Goal: Navigation & Orientation: Find specific page/section

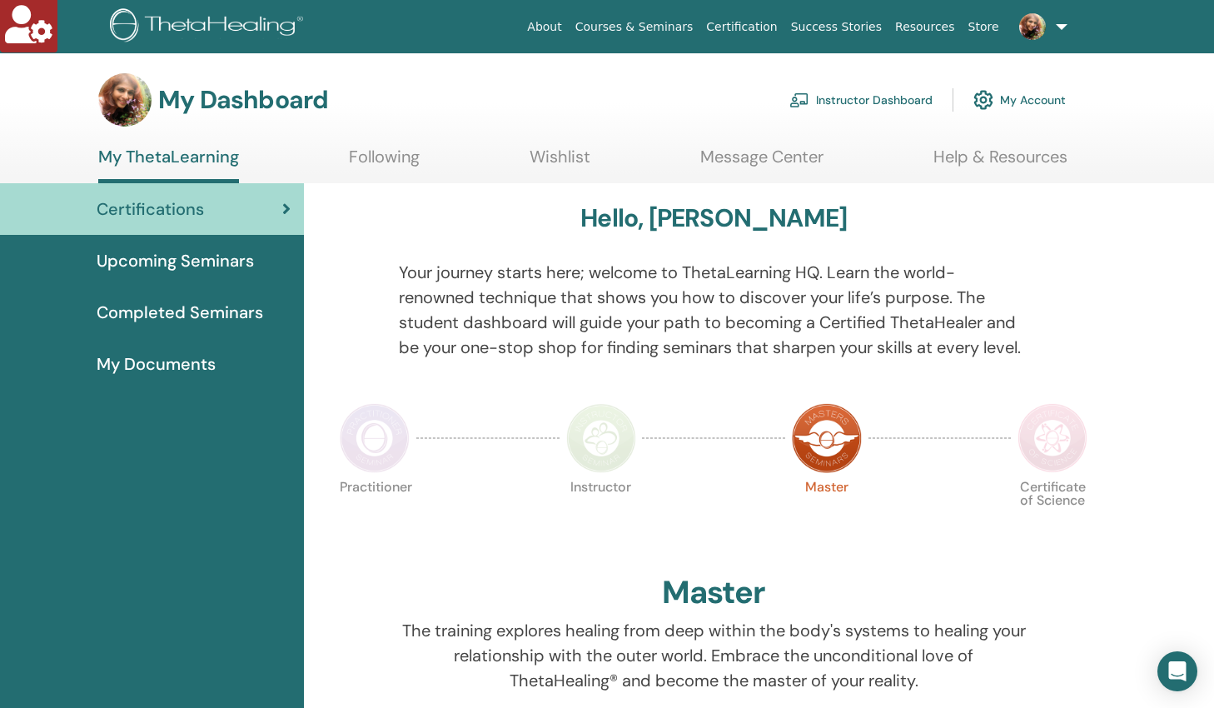
click at [845, 94] on link "Instructor Dashboard" at bounding box center [860, 100] width 143 height 37
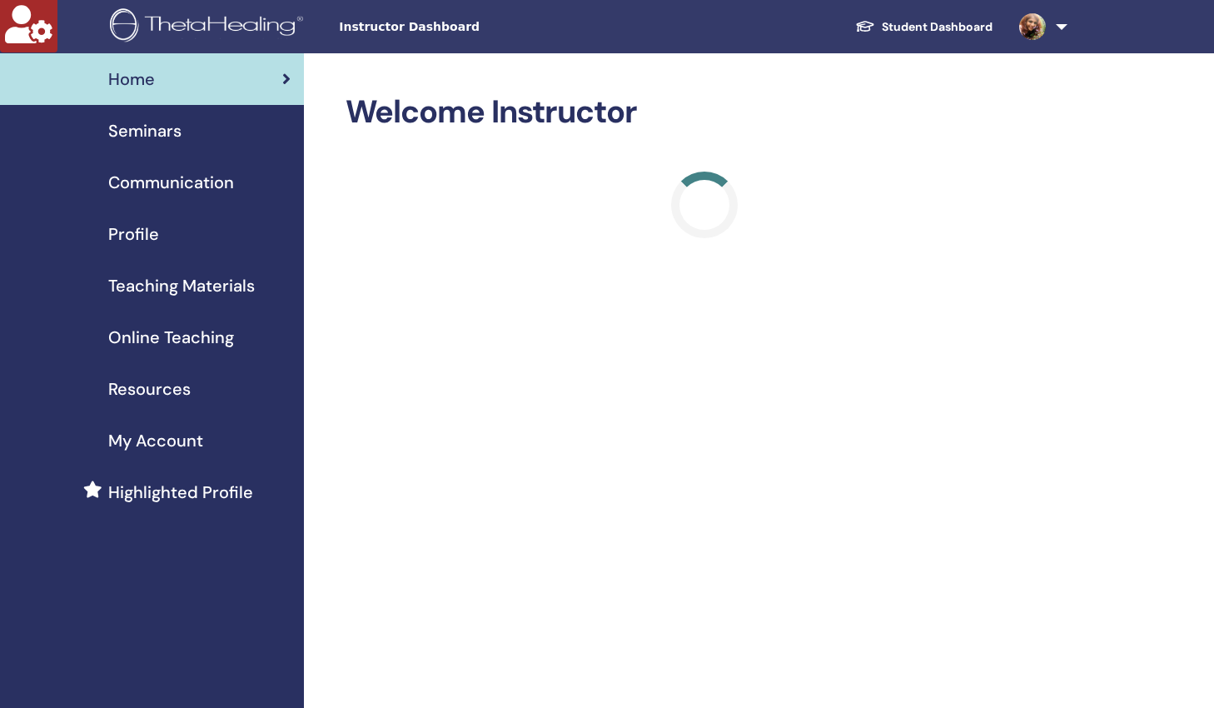
click at [159, 333] on span "Online Teaching" at bounding box center [171, 337] width 126 height 25
